Goal: Information Seeking & Learning: Learn about a topic

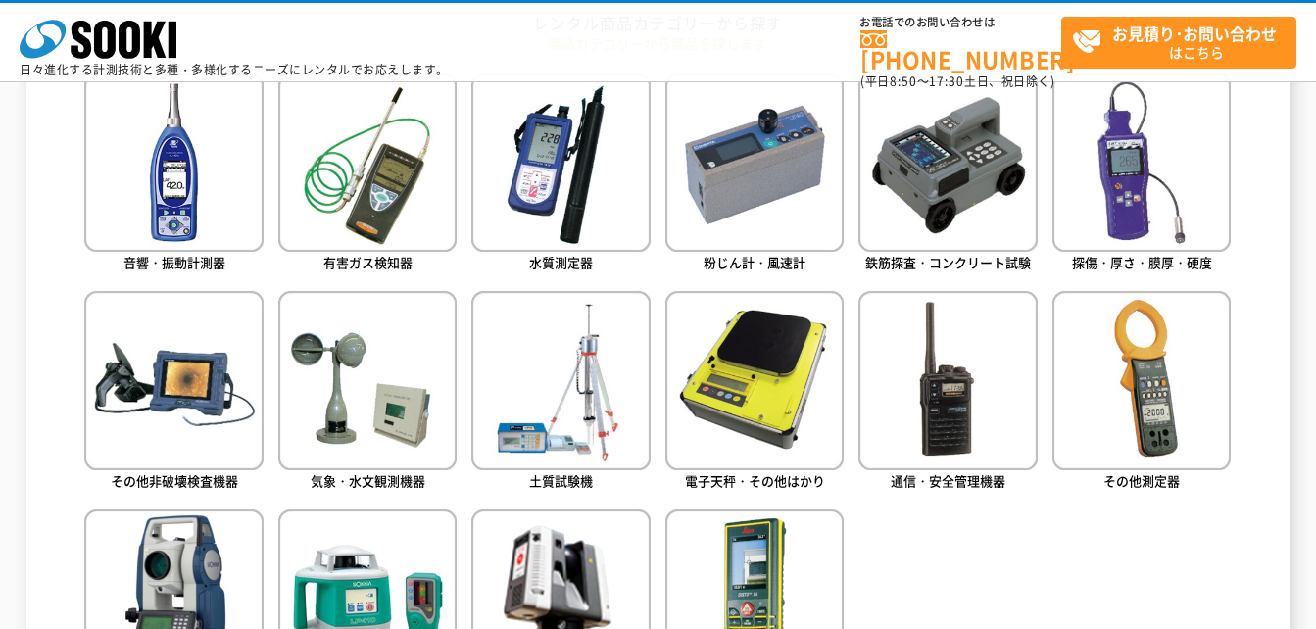
scroll to position [944, 0]
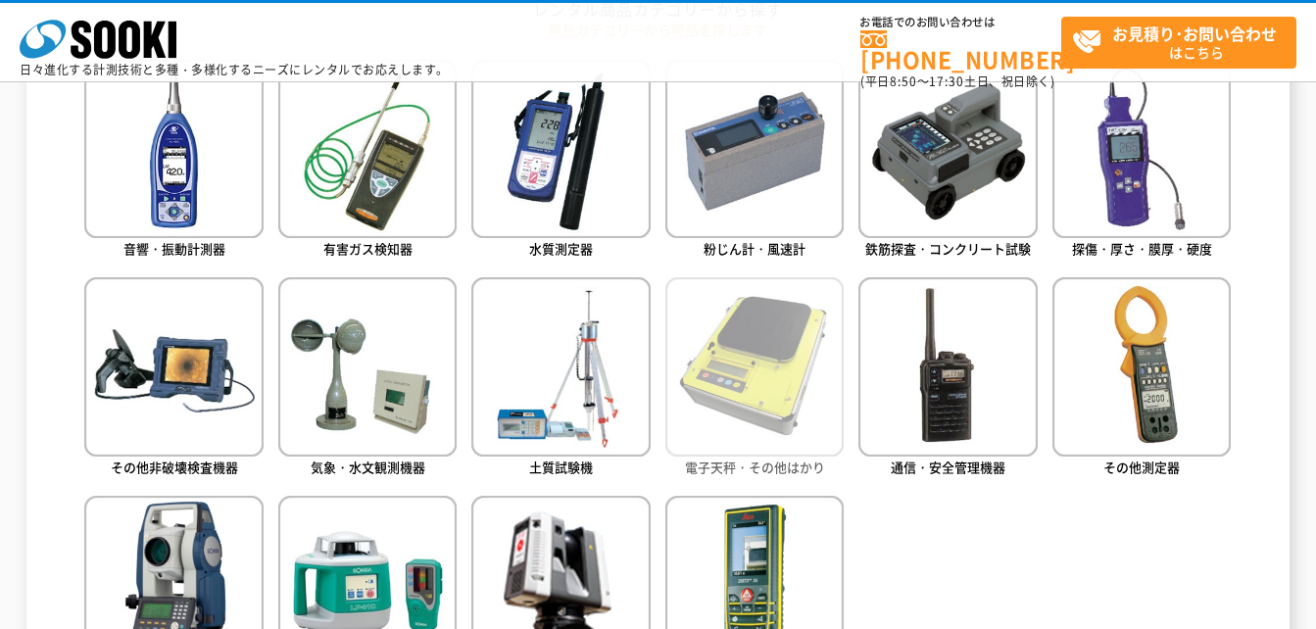
click at [793, 357] on img at bounding box center [754, 366] width 178 height 178
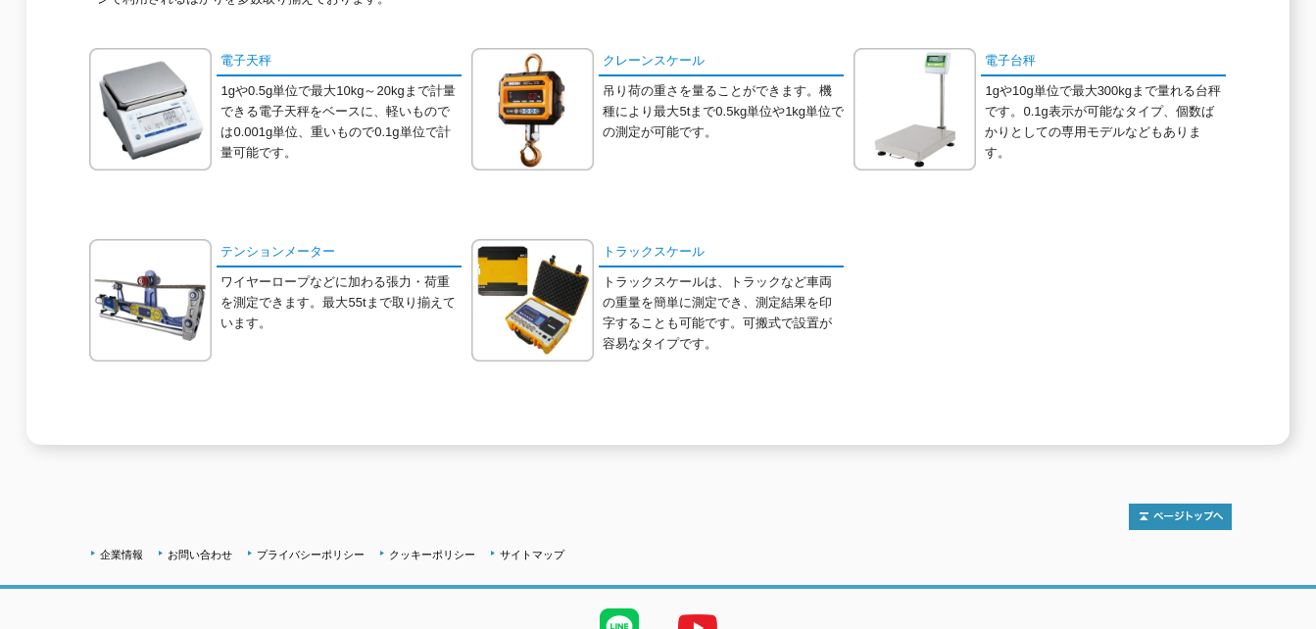
scroll to position [355, 0]
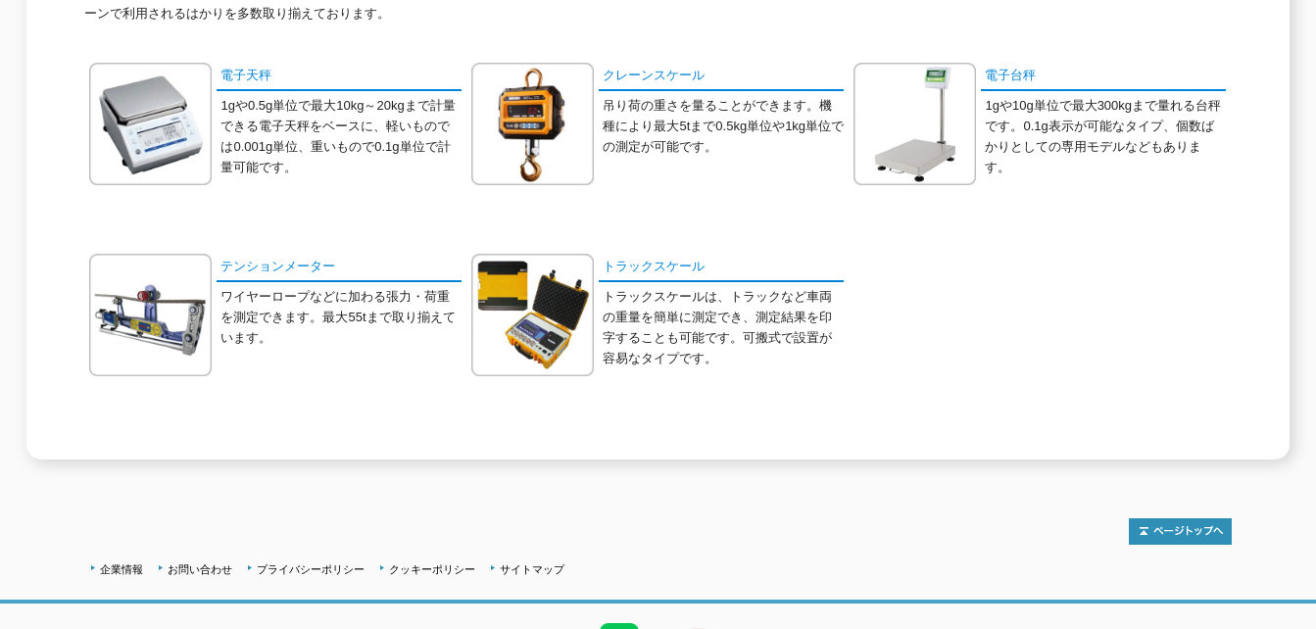
click at [617, 124] on p "吊り荷の重さを量ることができます。機種により最大5tまで0.5kg単位や1kg単位での測定が可能です。" at bounding box center [723, 126] width 241 height 61
click at [646, 63] on link "クレーンスケール" at bounding box center [721, 77] width 245 height 28
click at [255, 254] on link "テンションメーター" at bounding box center [339, 268] width 245 height 28
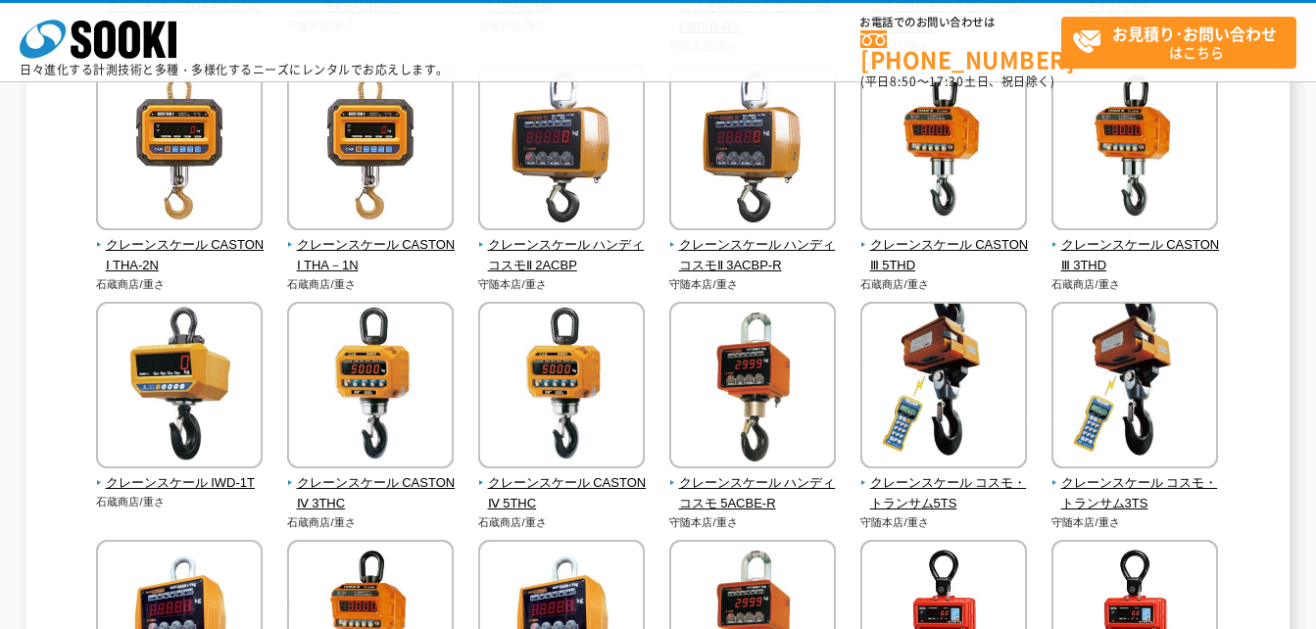
scroll to position [38, 0]
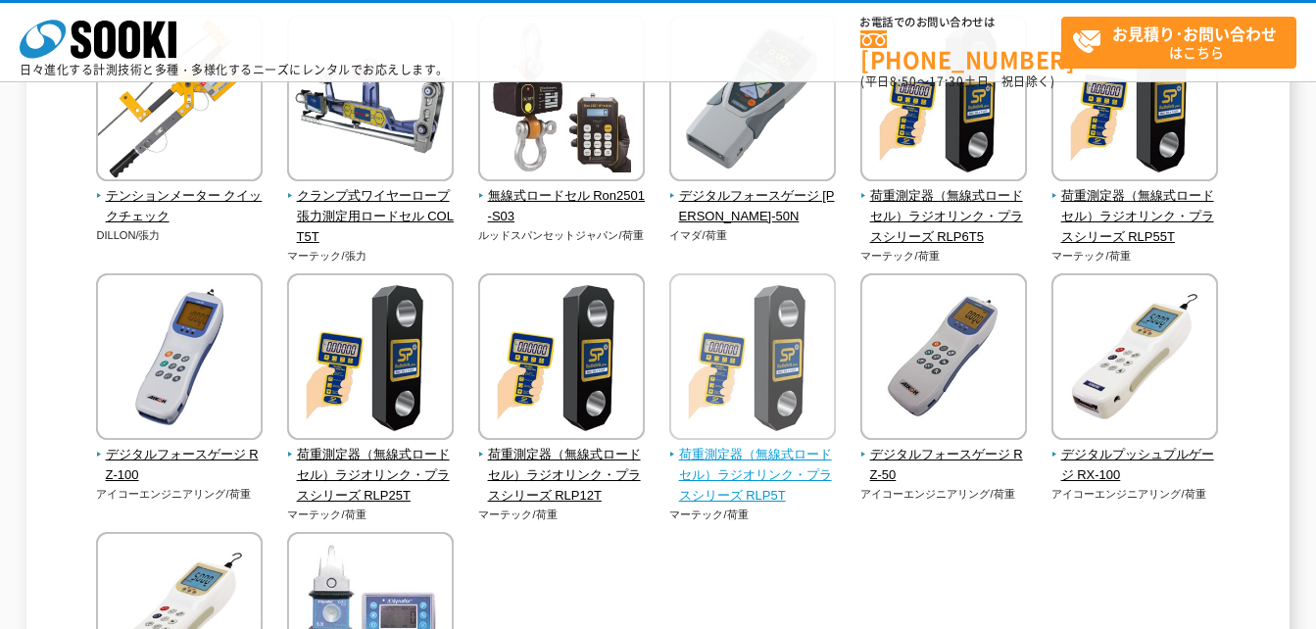
scroll to position [294, 0]
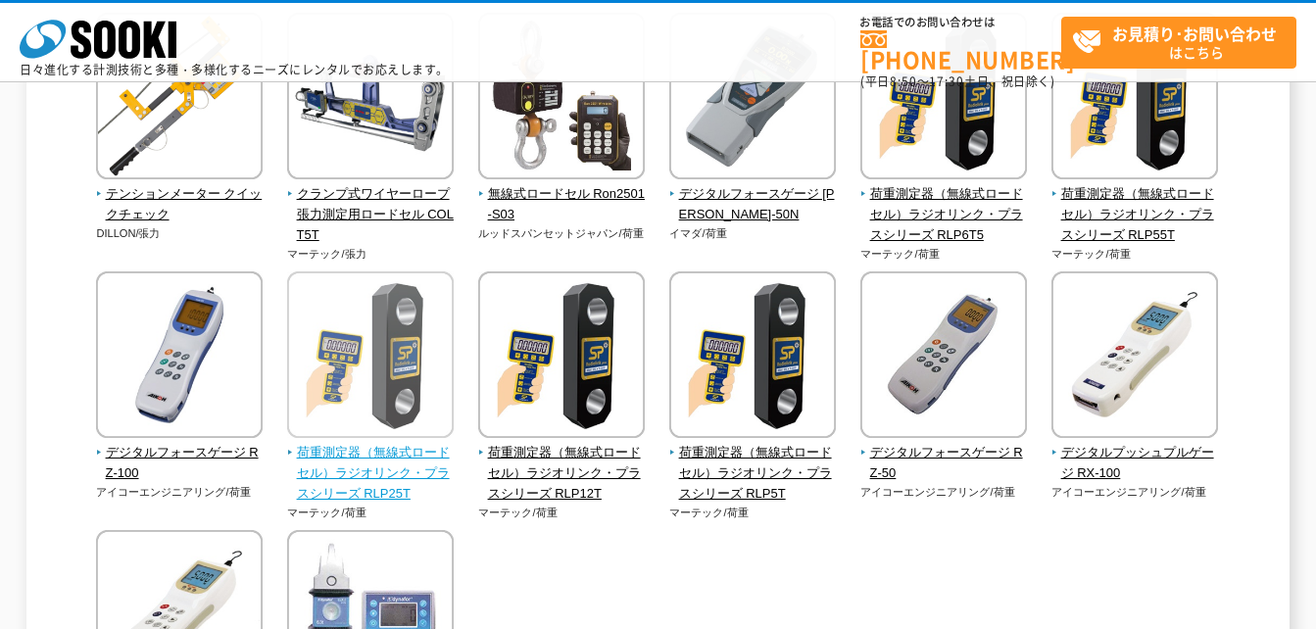
click at [401, 461] on span "荷重測定器（無線式ロードセル）ラジオリンク・プラスシリーズ RLP25T" at bounding box center [371, 473] width 168 height 61
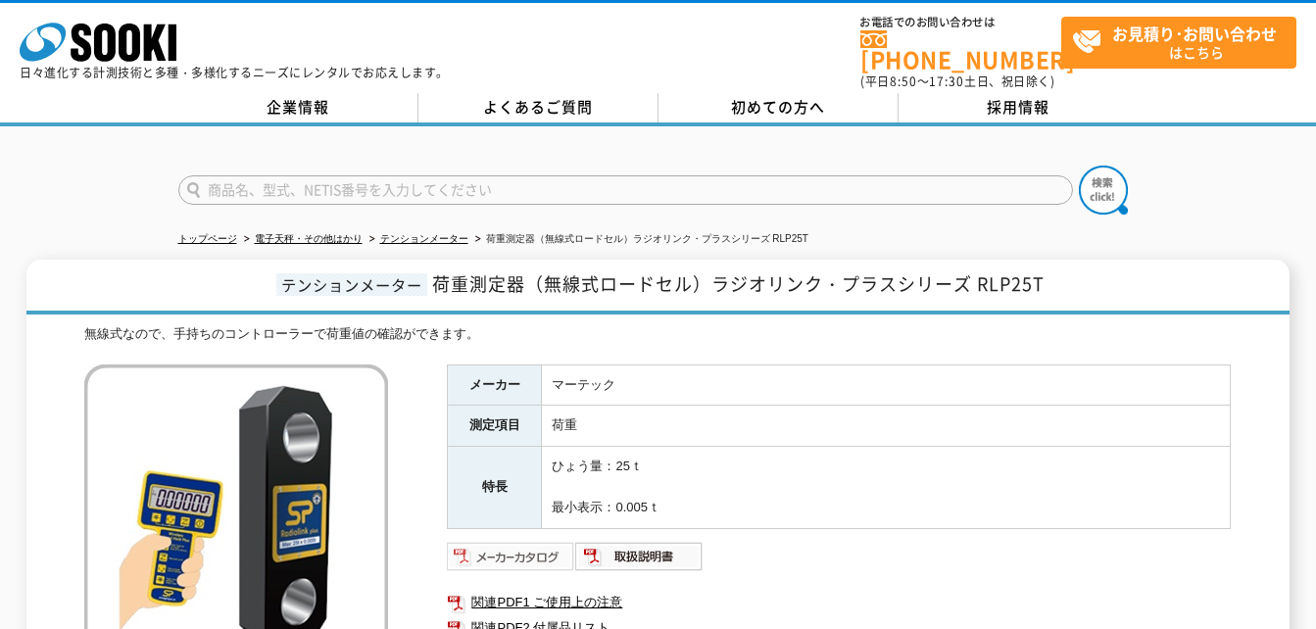
click at [524, 548] on img at bounding box center [511, 556] width 128 height 31
